Goal: Task Accomplishment & Management: Manage account settings

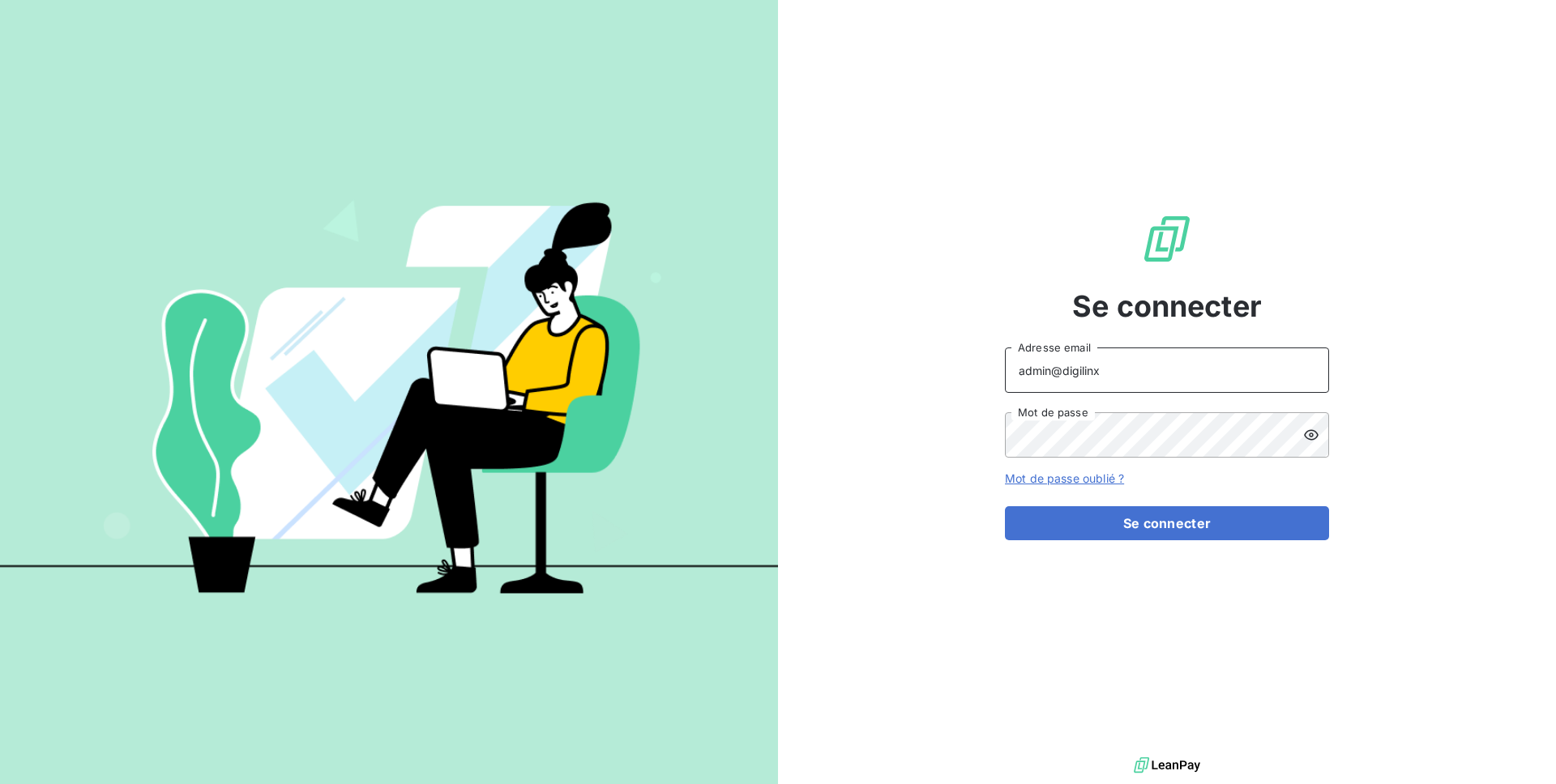
click at [1126, 380] on input "admin@digilinx" at bounding box center [1167, 370] width 324 height 45
type input "[EMAIL_ADDRESS][DOMAIN_NAME]"
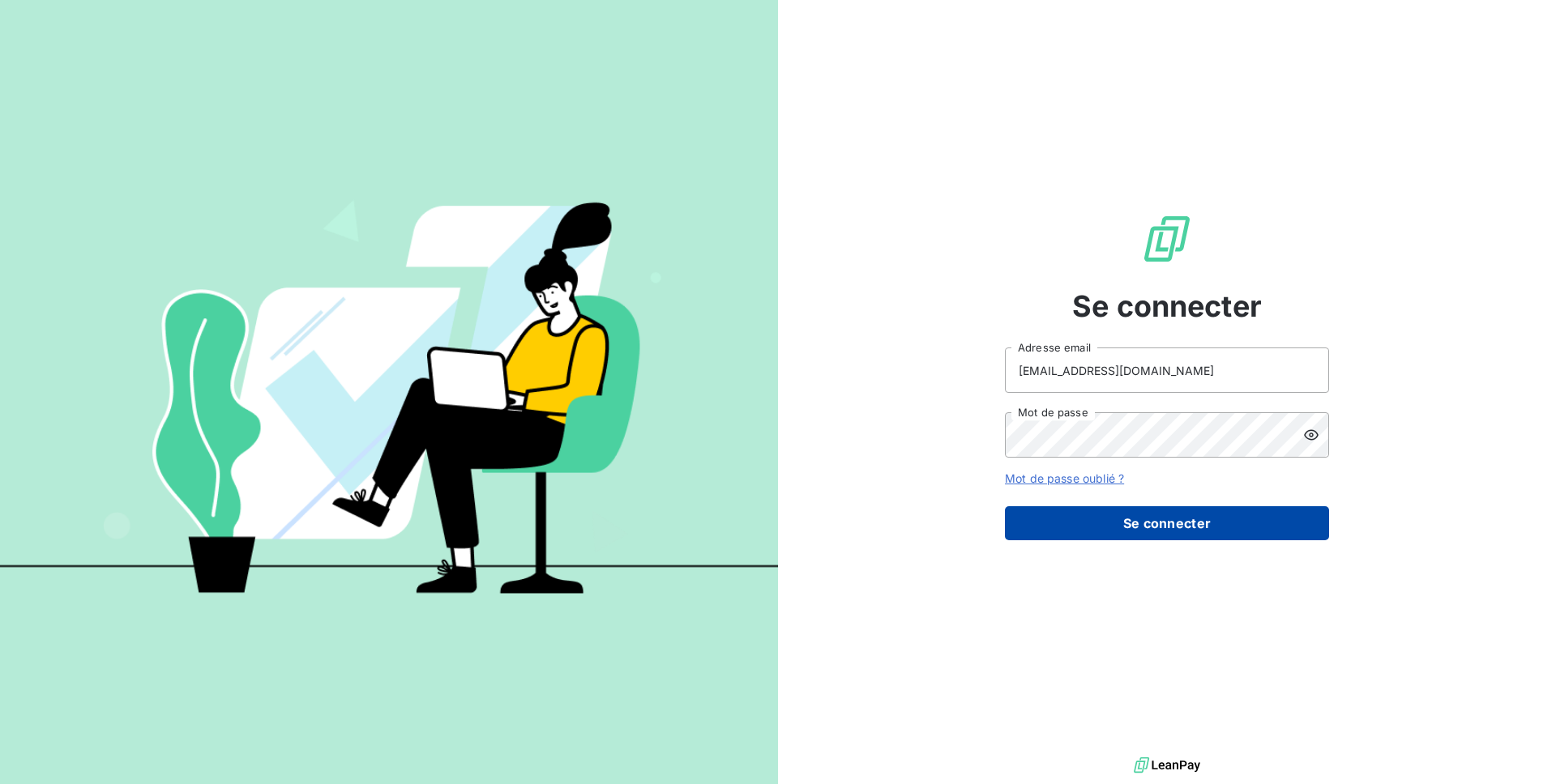
click at [1183, 522] on button "Se connecter" at bounding box center [1167, 523] width 324 height 34
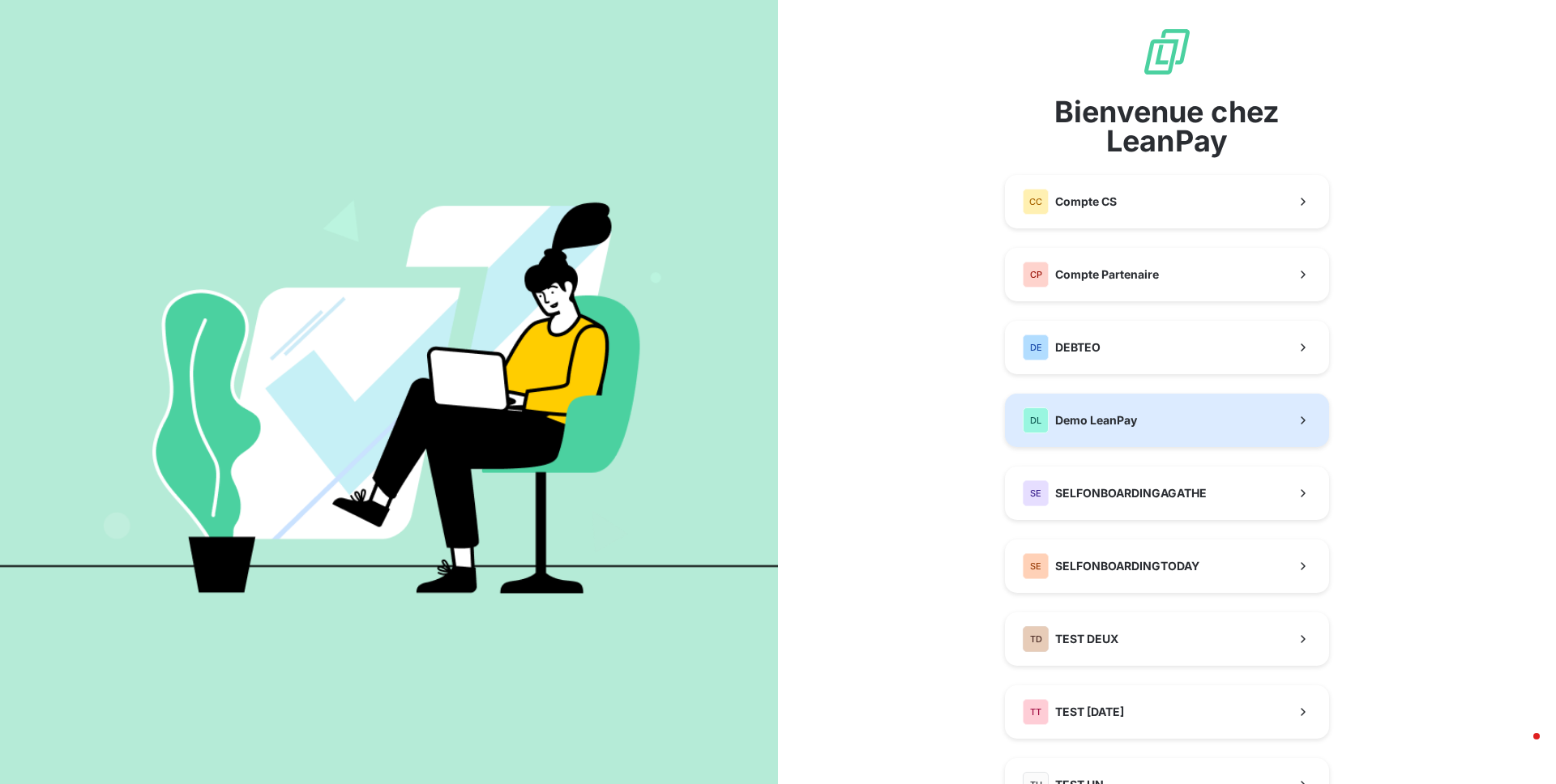
click at [1140, 410] on button "DL Demo LeanPay" at bounding box center [1167, 420] width 324 height 53
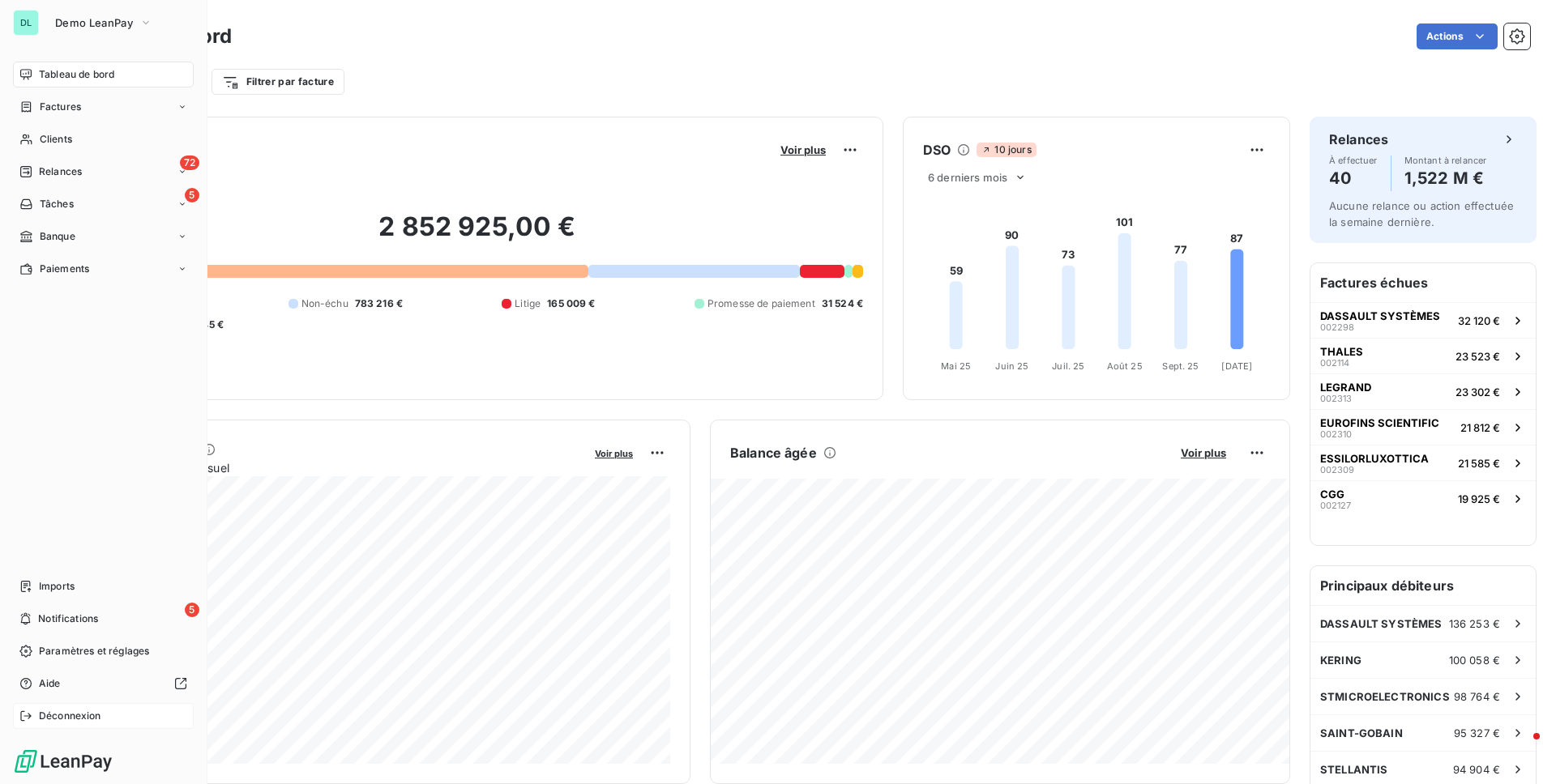
click at [106, 712] on div "Déconnexion" at bounding box center [103, 716] width 181 height 26
